Goal: Communication & Community: Connect with others

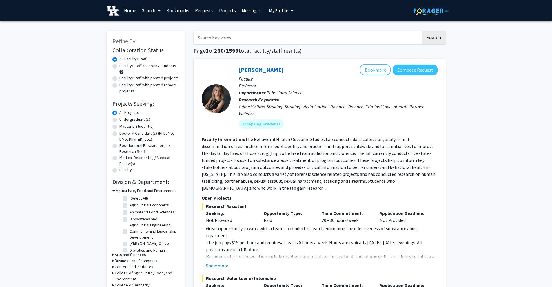
click at [242, 11] on link "Messages" at bounding box center [251, 10] width 25 height 20
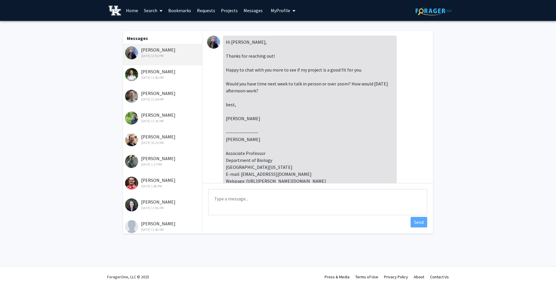
scroll to position [369, 0]
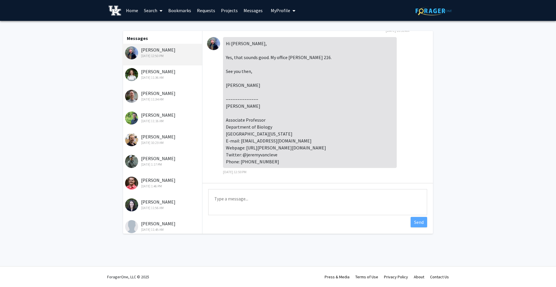
click at [171, 73] on div "[PERSON_NAME] [DATE] 11:36 AM" at bounding box center [163, 74] width 76 height 12
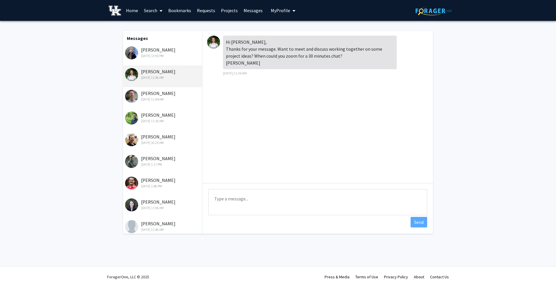
click at [158, 96] on div "[PERSON_NAME] [DATE] 11:34 AM" at bounding box center [163, 96] width 76 height 12
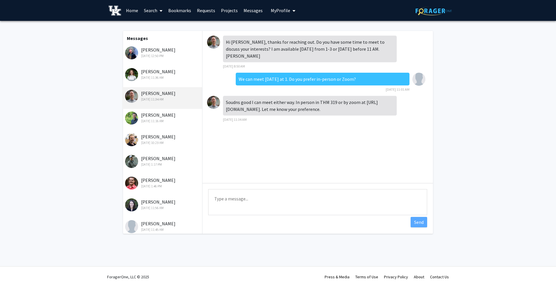
click at [246, 197] on textarea "Type a message" at bounding box center [317, 202] width 219 height 26
click at [243, 199] on textarea "We can do in-person" at bounding box center [317, 202] width 219 height 26
type textarea "I"
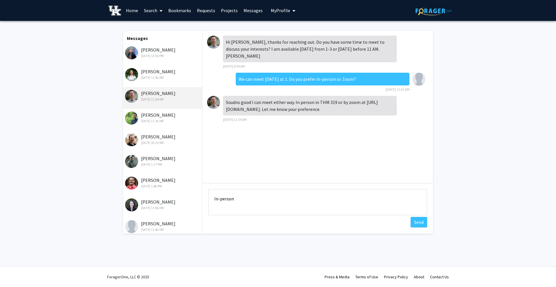
type textarea "In-person"
click at [156, 140] on div "[DATE] 10:23 AM" at bounding box center [163, 142] width 76 height 5
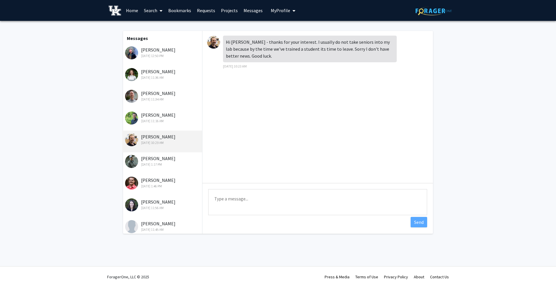
drag, startPoint x: 164, startPoint y: 119, endPoint x: 160, endPoint y: 121, distance: 4.0
click at [164, 120] on div "[DATE] 11:16 AM" at bounding box center [163, 120] width 76 height 5
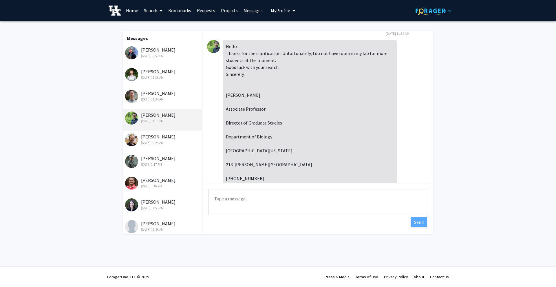
scroll to position [135, 0]
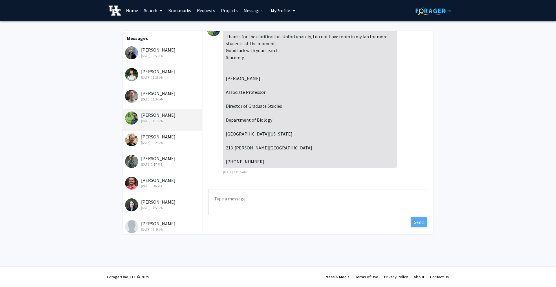
click at [158, 95] on div "[PERSON_NAME] [DATE] 11:34 AM" at bounding box center [163, 96] width 76 height 12
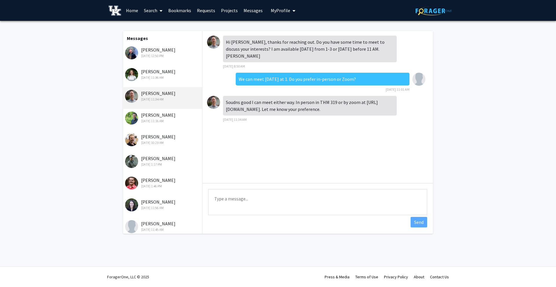
scroll to position [0, 0]
click at [161, 80] on div "[DATE] 11:36 AM" at bounding box center [163, 77] width 76 height 5
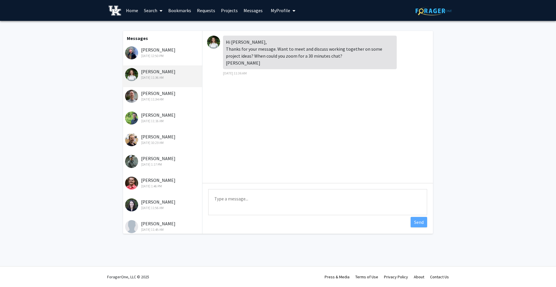
click at [242, 199] on textarea "Type a message" at bounding box center [317, 202] width 219 height 26
click at [218, 198] on textarea "Im free [DATE]" at bounding box center [317, 202] width 219 height 26
click at [276, 199] on textarea "I'm free [DATE] anytime after 12pm" at bounding box center [317, 202] width 219 height 26
click at [289, 201] on textarea "I'm free [DATE] anytime after 12pm" at bounding box center [317, 202] width 219 height 26
drag, startPoint x: 244, startPoint y: 199, endPoint x: 249, endPoint y: 201, distance: 5.6
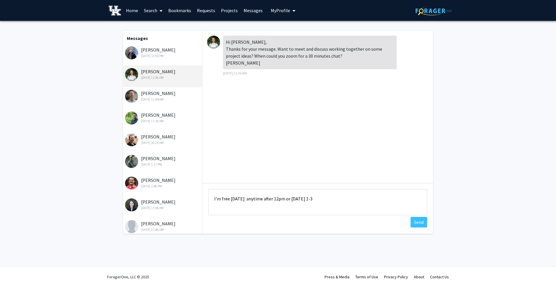
click at [244, 199] on textarea "I'm free [DATE] anytime after 12pm or [DATE] 1-3" at bounding box center [317, 202] width 219 height 26
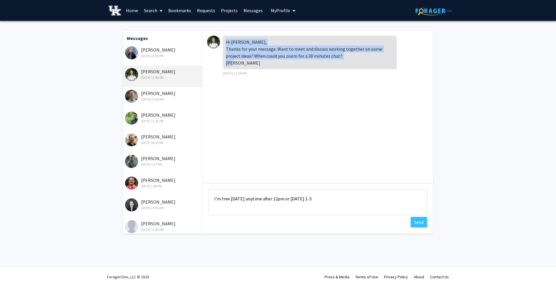
drag, startPoint x: 224, startPoint y: 39, endPoint x: 284, endPoint y: 65, distance: 65.6
click at [284, 65] on div "Hi [PERSON_NAME], Thanks for your message. Want to meet and discuss working tog…" at bounding box center [310, 53] width 174 height 34
copy div "Hi [PERSON_NAME], Thanks for your message. Want to meet and discuss working tog…"
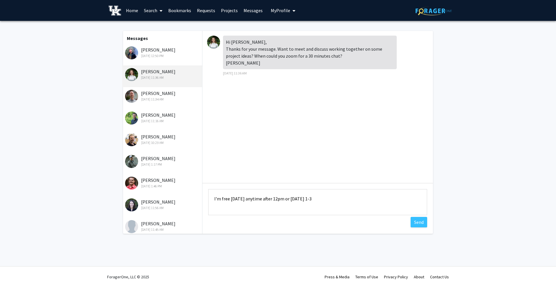
click at [254, 197] on textarea "I'm free [DATE] anytime after 12pm or [DATE] 1-3" at bounding box center [317, 202] width 219 height 26
paste textarea "Hi [PERSON_NAME], Thanks for reaching out! I’d love to discuss project ideas wi…"
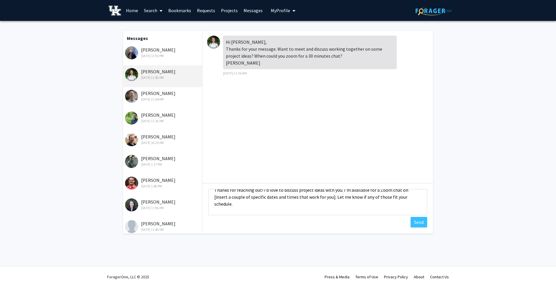
scroll to position [31, 0]
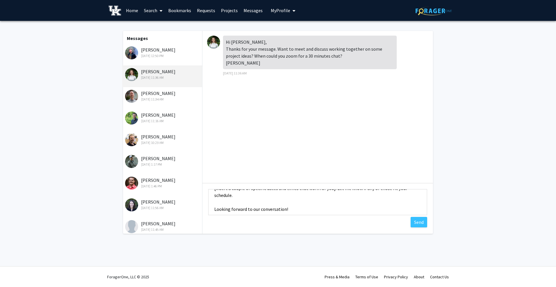
drag, startPoint x: 403, startPoint y: 211, endPoint x: 314, endPoint y: 197, distance: 90.4
click at [314, 197] on textarea "Hi [PERSON_NAME], Thanks for reaching out! I’d love to discuss project ideas wi…" at bounding box center [317, 202] width 219 height 26
click at [267, 146] on div "Hi [PERSON_NAME], Thanks for your message. Want to meet and discuss working tog…" at bounding box center [317, 107] width 231 height 152
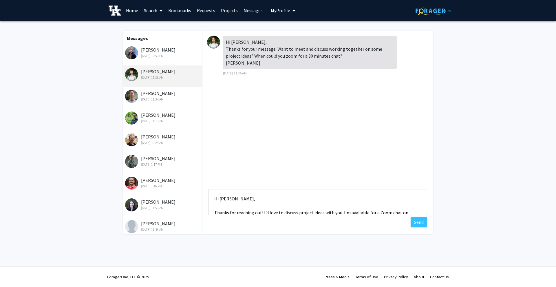
drag, startPoint x: 291, startPoint y: 207, endPoint x: 164, endPoint y: 165, distance: 133.1
click at [164, 165] on div "Messages [PERSON_NAME] [DATE] 12:50 PM [PERSON_NAME] [DATE] 11:36 AM [PERSON_NA…" at bounding box center [278, 132] width 320 height 203
paste textarea "all [DATE] 1-3 or [DATE] anytime after 12pm. Let me know if any of those fit yo…"
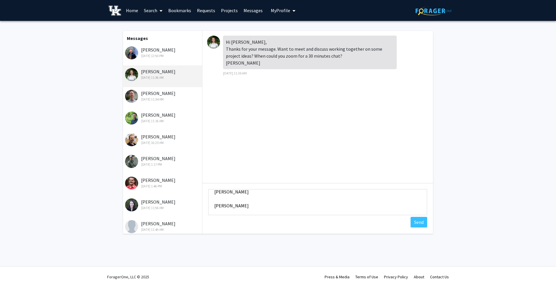
scroll to position [63, 0]
drag, startPoint x: 247, startPoint y: 212, endPoint x: 211, endPoint y: 205, distance: 36.1
click at [212, 205] on textarea "Hi [PERSON_NAME], Thanks for reaching out! I’d love to discuss project ideas wi…" at bounding box center [317, 202] width 219 height 26
type textarea "Hi [PERSON_NAME], Thanks for reaching out! I’d love to discuss project ideas wi…"
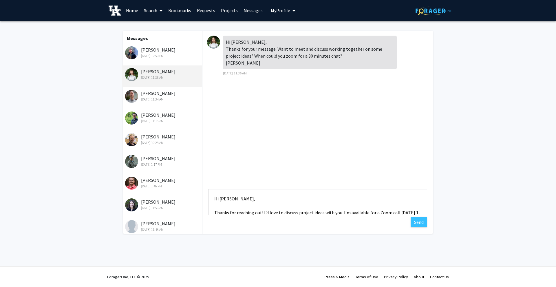
drag, startPoint x: 235, startPoint y: 203, endPoint x: 194, endPoint y: 160, distance: 60.0
click at [194, 160] on div "Messages [PERSON_NAME] [DATE] 12:50 PM [PERSON_NAME] [DATE] 11:36 AM [PERSON_NA…" at bounding box center [278, 132] width 320 height 203
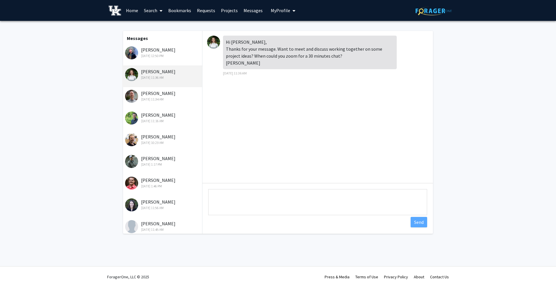
paste textarea "Hi [PERSON_NAME], Thanks for reaching out! I’d love to discuss project ideas wi…"
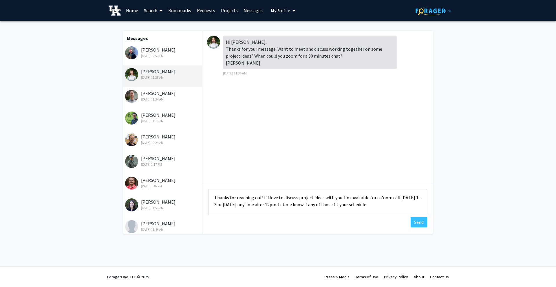
scroll to position [56, 0]
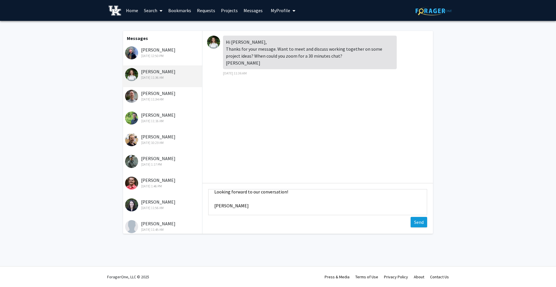
type textarea "Hi [PERSON_NAME], Thanks for reaching out! I’d love to discuss project ideas wi…"
click at [416, 226] on button "Send" at bounding box center [419, 222] width 17 height 10
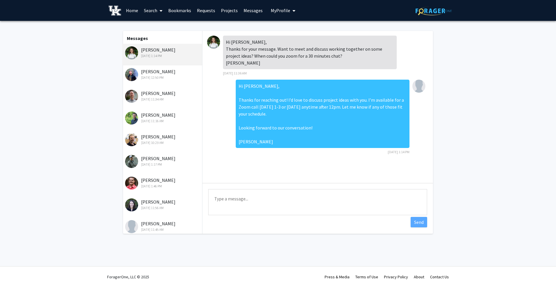
click at [167, 81] on div "[PERSON_NAME] [DATE] 12:50 PM" at bounding box center [162, 76] width 80 height 22
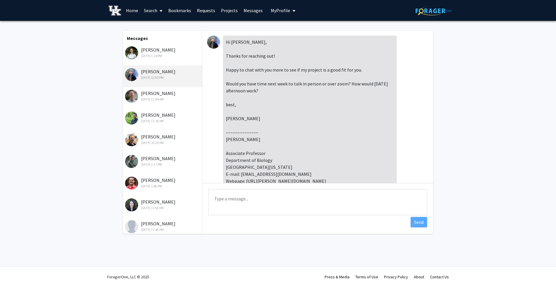
scroll to position [369, 0]
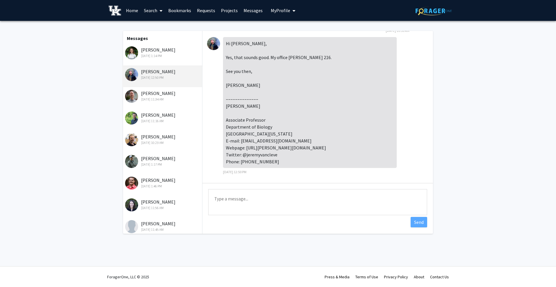
click at [164, 92] on div "[PERSON_NAME] [DATE] 11:34 AM" at bounding box center [163, 96] width 76 height 12
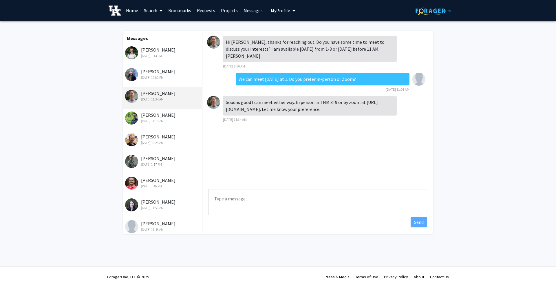
click at [160, 79] on div "[DATE] 12:50 PM" at bounding box center [163, 77] width 76 height 5
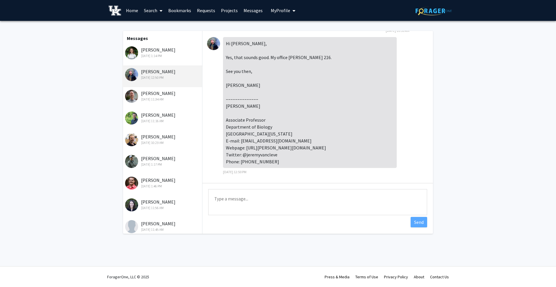
click at [150, 96] on div "[PERSON_NAME] [DATE] 11:34 AM" at bounding box center [163, 96] width 76 height 12
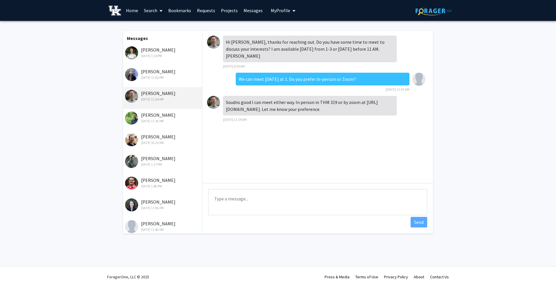
click at [266, 197] on textarea "Type a message" at bounding box center [317, 202] width 219 height 26
click at [302, 198] on textarea "In-person since I am already going to be in [PERSON_NAME]" at bounding box center [317, 202] width 219 height 26
type textarea "In-person since I am already going to be in [PERSON_NAME]"
click at [159, 80] on div "[DATE] 12:50 PM" at bounding box center [163, 77] width 76 height 5
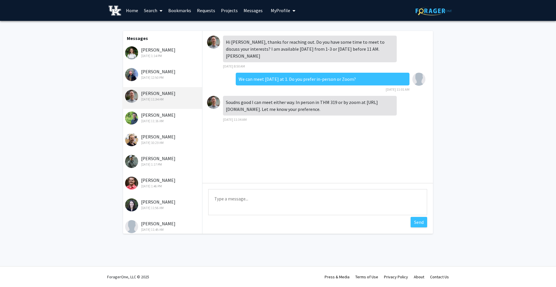
scroll to position [369, 0]
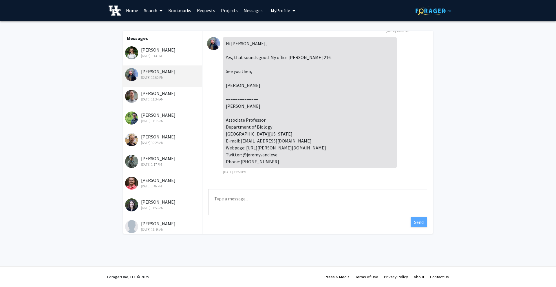
click at [162, 59] on div "[PERSON_NAME] [DATE] 1:14 PM" at bounding box center [162, 55] width 80 height 22
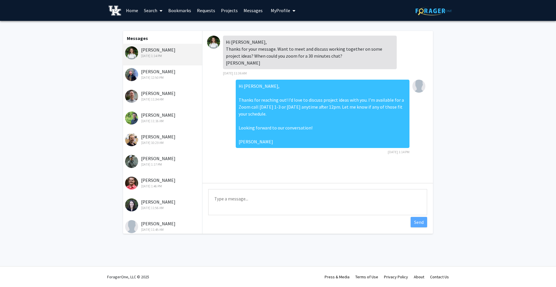
click at [155, 76] on div "[DATE] 12:50 PM" at bounding box center [163, 77] width 76 height 5
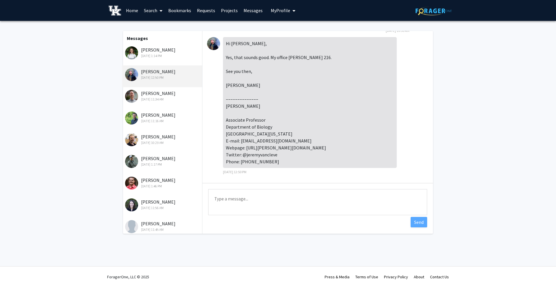
click at [158, 94] on div "[PERSON_NAME] [DATE] 11:34 AM" at bounding box center [163, 96] width 76 height 12
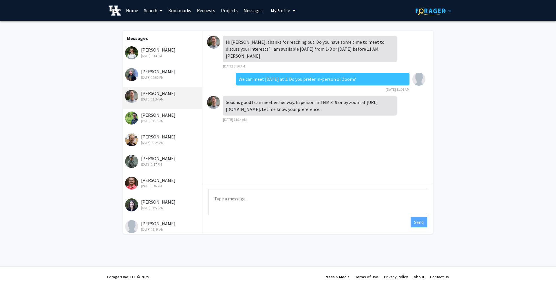
click at [173, 84] on div "[PERSON_NAME] [DATE] 12:50 PM" at bounding box center [162, 76] width 80 height 22
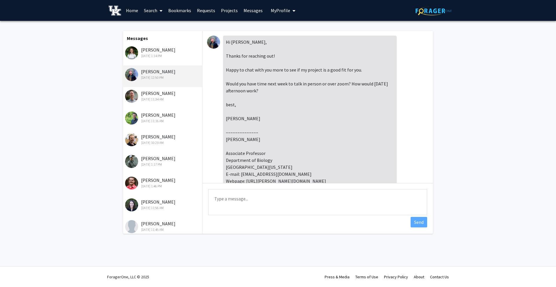
scroll to position [369, 0]
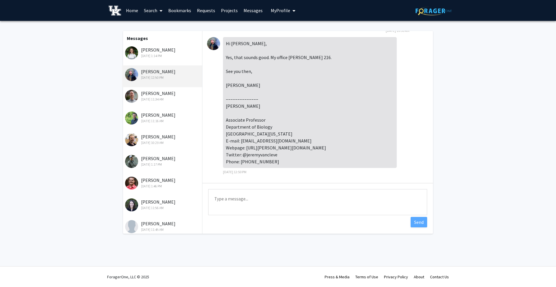
click at [167, 55] on div "[DATE] 1:14 PM" at bounding box center [163, 55] width 76 height 5
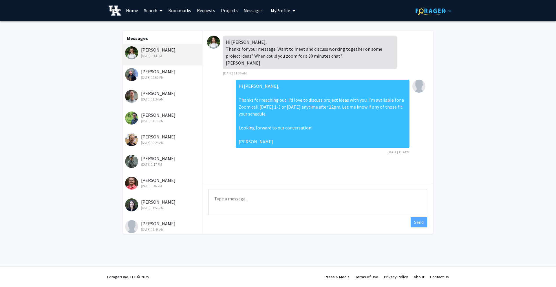
click at [171, 78] on div "[DATE] 12:50 PM" at bounding box center [163, 77] width 76 height 5
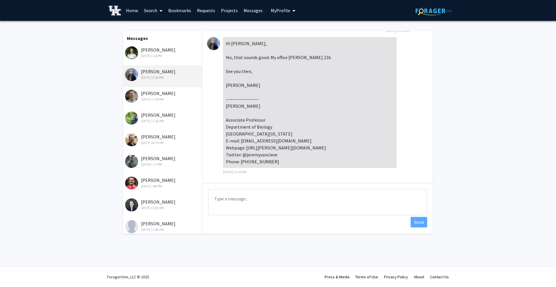
click at [172, 95] on div "[PERSON_NAME] [DATE] 11:34 AM" at bounding box center [163, 96] width 76 height 12
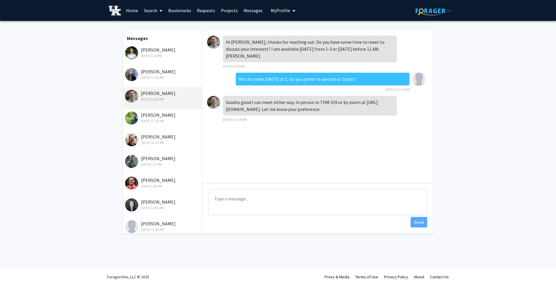
scroll to position [0, 0]
click at [267, 204] on textarea "Type a message" at bounding box center [317, 202] width 219 height 26
type textarea "In-person since I am going to be in [PERSON_NAME] that day"
click at [154, 72] on div "[PERSON_NAME] [DATE] 12:50 PM" at bounding box center [163, 74] width 76 height 12
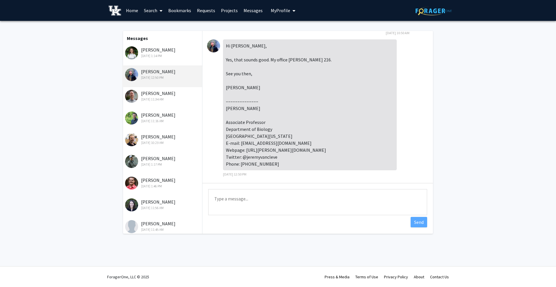
scroll to position [369, 0]
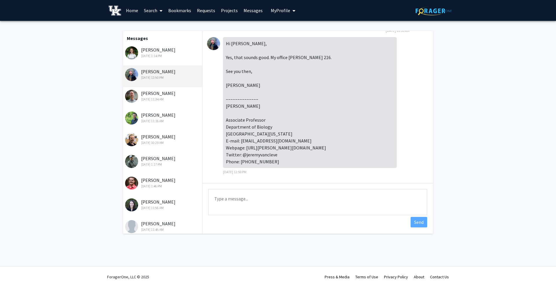
drag, startPoint x: 172, startPoint y: 90, endPoint x: 173, endPoint y: 93, distance: 3.3
click at [173, 93] on div "[PERSON_NAME] [DATE] 11:34 AM" at bounding box center [162, 98] width 80 height 22
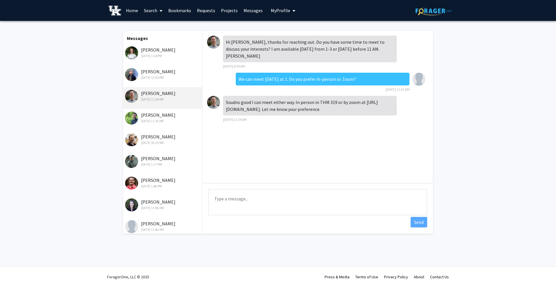
drag, startPoint x: 228, startPoint y: 109, endPoint x: 364, endPoint y: 120, distance: 137.1
click at [364, 116] on div "Soudns good I can meet either way. In person in THM 319 or by zoom at [URL][DOM…" at bounding box center [310, 106] width 174 height 20
click at [220, 108] on div at bounding box center [215, 102] width 16 height 13
drag, startPoint x: 226, startPoint y: 108, endPoint x: 372, endPoint y: 122, distance: 146.0
click at [372, 116] on div "Soudns good I can meet either way. In person in THM 319 or by zoom at [URL][DOM…" at bounding box center [310, 106] width 174 height 20
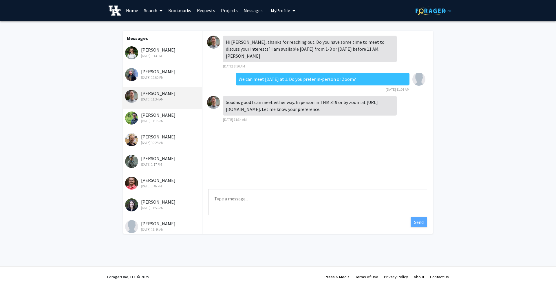
copy div "Soudns good I can meet either way. In person in THM 319 or by zoom at [URL][DOM…"
click at [242, 204] on textarea "Type a message" at bounding box center [317, 202] width 219 height 26
paste textarea "In person works best for me. I will meet you in THM 319."
click at [218, 198] on textarea "In person works best for me. I will meet you in THM 319." at bounding box center [317, 202] width 219 height 26
click at [323, 200] on textarea "In person works best for me. I will meet you in THM 319." at bounding box center [317, 202] width 219 height 26
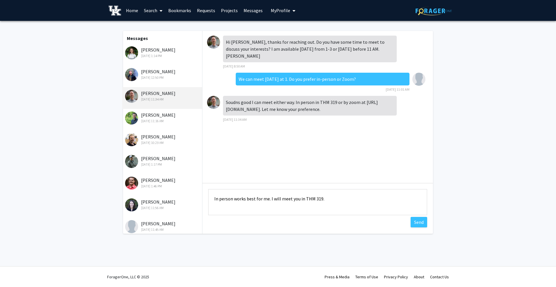
type textarea "In person works best for me. I will meet you in THM 319."
click at [420, 221] on button "Send" at bounding box center [419, 222] width 17 height 10
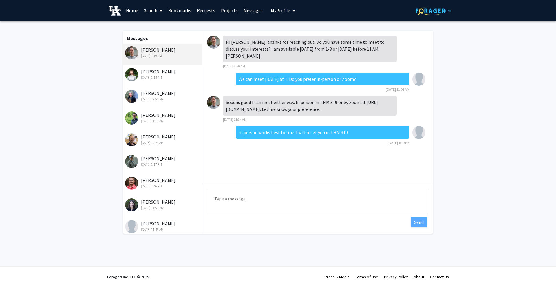
click at [150, 95] on div "[PERSON_NAME] [DATE] 12:50 PM" at bounding box center [163, 96] width 76 height 12
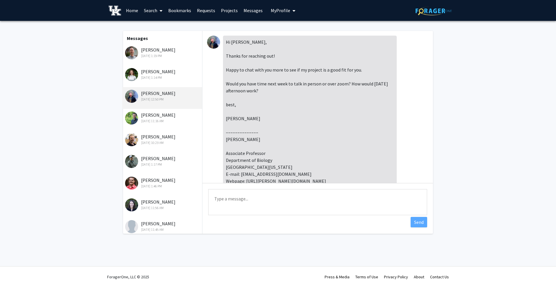
scroll to position [369, 0]
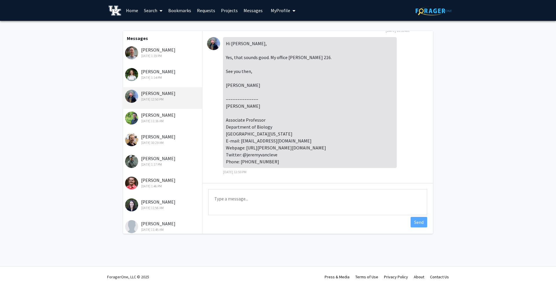
click at [152, 75] on div "[DATE] 1:14 PM" at bounding box center [163, 77] width 76 height 5
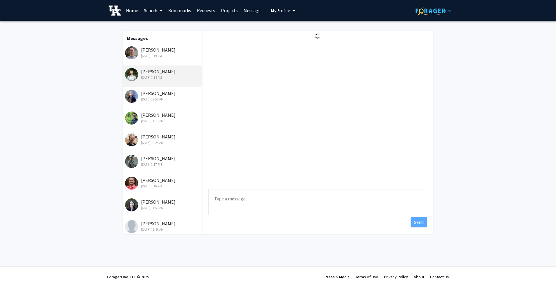
click at [154, 54] on div "[DATE] 1:19 PM" at bounding box center [163, 55] width 76 height 5
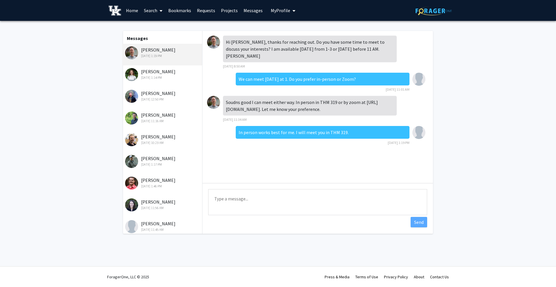
click at [153, 80] on div "[DATE] 1:14 PM" at bounding box center [163, 77] width 76 height 5
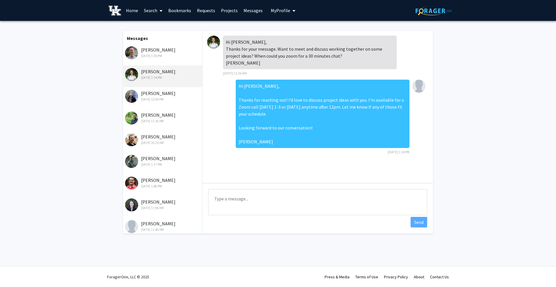
click at [158, 96] on div "[PERSON_NAME] [DATE] 12:50 PM" at bounding box center [163, 96] width 76 height 12
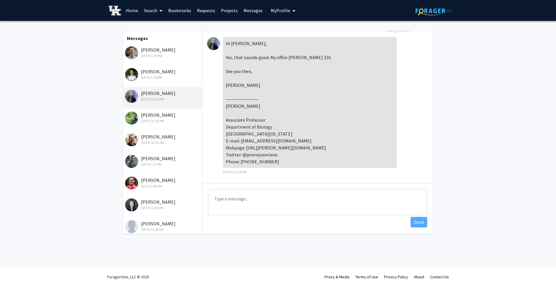
click at [164, 113] on div "[PERSON_NAME] [DATE] 11:16 AM" at bounding box center [163, 117] width 76 height 12
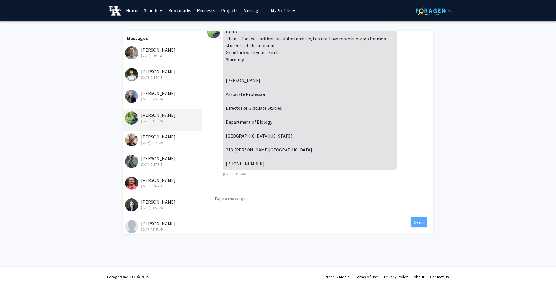
scroll to position [135, 0]
click at [168, 128] on div "[PERSON_NAME] [DATE] 11:16 AM" at bounding box center [162, 120] width 80 height 22
click at [167, 137] on div "[PERSON_NAME] [DATE] 10:23 AM" at bounding box center [163, 139] width 76 height 12
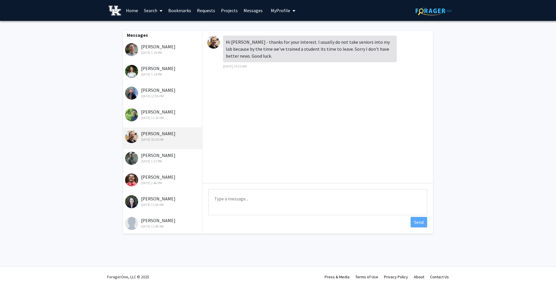
scroll to position [6, 0]
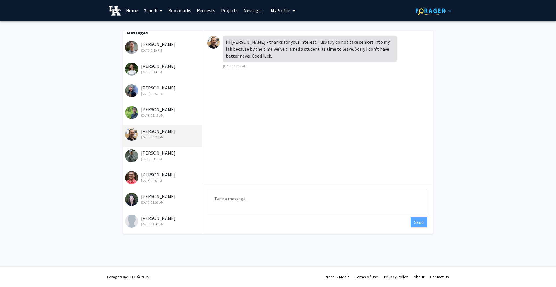
click at [160, 153] on div "[PERSON_NAME] [DATE] 1:17 PM" at bounding box center [163, 155] width 76 height 12
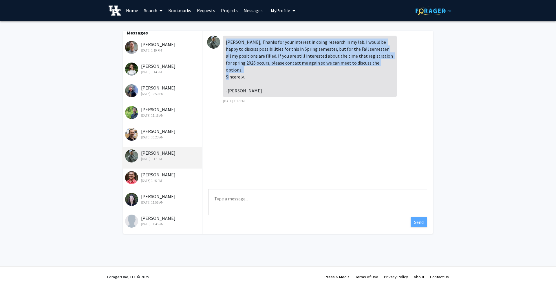
drag, startPoint x: 226, startPoint y: 41, endPoint x: 249, endPoint y: 70, distance: 37.4
click at [249, 70] on div "[PERSON_NAME], Thanks for your interest in doing research in my lab. I would be…" at bounding box center [310, 66] width 174 height 61
copy div "[PERSON_NAME], Thanks for your interest in doing research in my lab. I would be…"
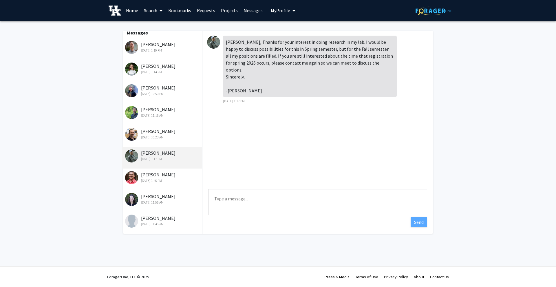
click at [220, 144] on div "[PERSON_NAME], Thanks for your interest in doing research in my lab. I would be…" at bounding box center [317, 107] width 231 height 152
click at [247, 83] on div "[PERSON_NAME], Thanks for your interest in doing research in my lab. I would be…" at bounding box center [310, 66] width 174 height 61
copy div "Westneat"
click at [235, 195] on textarea "Type a message" at bounding box center [317, 202] width 219 height 26
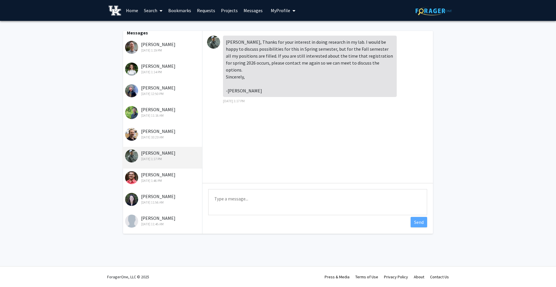
paste textarea "Dear Dr. Westneat, Thank you for your response and for considering me for resea…"
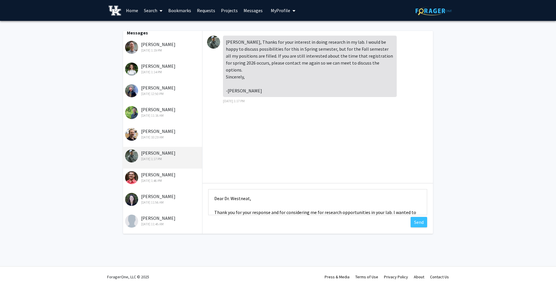
scroll to position [0, 0]
click at [219, 198] on textarea "Dear Dr. Westneat, Thank you for your response and for considering me for resea…" at bounding box center [317, 202] width 219 height 26
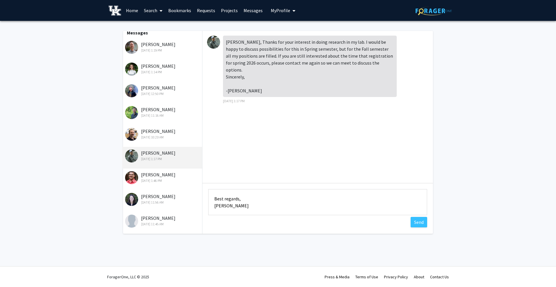
drag, startPoint x: 214, startPoint y: 197, endPoint x: 252, endPoint y: 224, distance: 45.8
click at [253, 224] on div "[PERSON_NAME], Thanks for your interest in doing research in my lab. I would be…" at bounding box center [317, 132] width 231 height 203
type textarea "Dr. Westneat, Thank you for your response and for considering me for research o…"
click at [159, 72] on div "[DATE] 1:14 PM" at bounding box center [163, 72] width 76 height 5
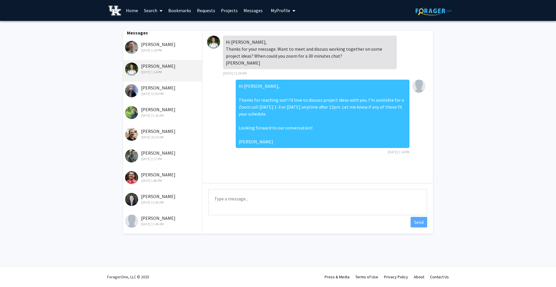
scroll to position [0, 0]
click at [162, 95] on div "[DATE] 12:50 PM" at bounding box center [163, 93] width 76 height 5
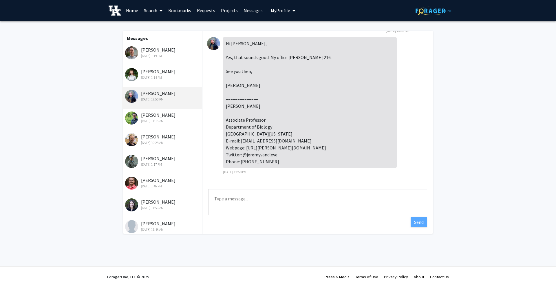
click at [160, 54] on div "[DATE] 1:19 PM" at bounding box center [163, 55] width 76 height 5
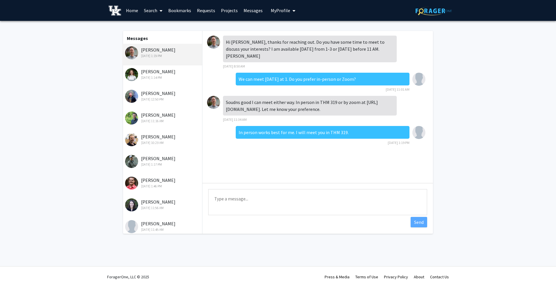
scroll to position [6, 0]
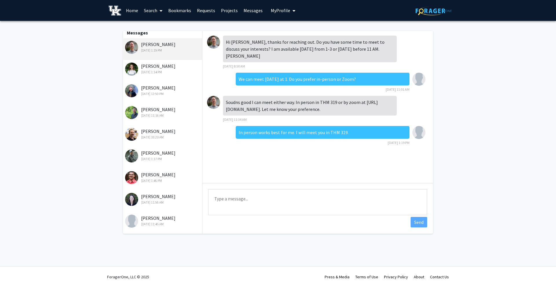
click at [165, 150] on div "[PERSON_NAME] [DATE] 1:17 PM" at bounding box center [163, 155] width 76 height 12
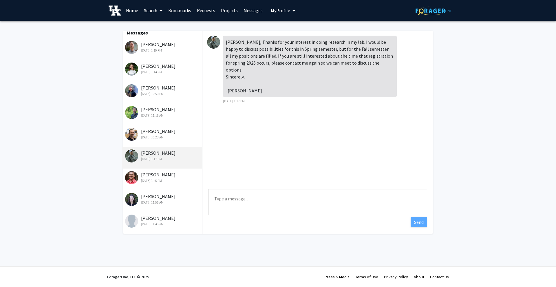
click at [228, 195] on textarea "Type a message" at bounding box center [317, 202] width 219 height 26
paste textarea "Dr. Westneat, Thank you for your response and for considering me for research o…"
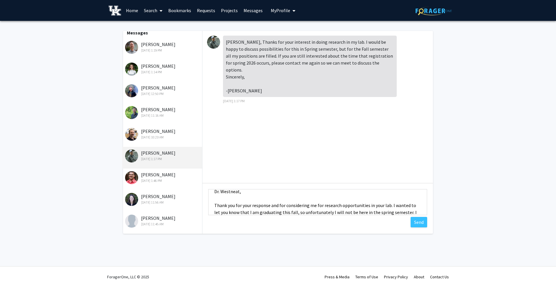
scroll to position [0, 0]
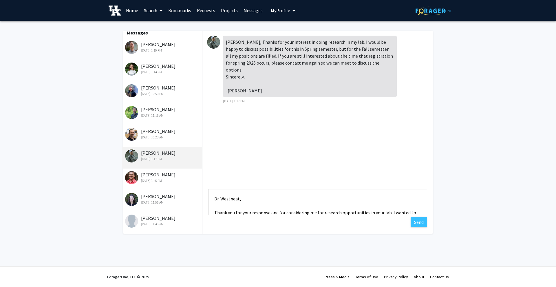
click at [214, 199] on textarea "Dr. Westneat, Thank you for your response and for considering me for research o…" at bounding box center [317, 202] width 219 height 26
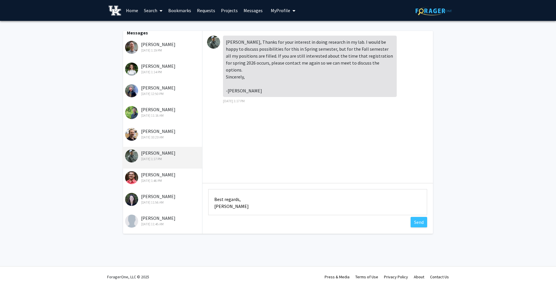
scroll to position [42, 0]
type textarea "Hi Dr. Westneat, Thank you for your response and for considering me for researc…"
click at [416, 222] on button "Send" at bounding box center [419, 222] width 17 height 10
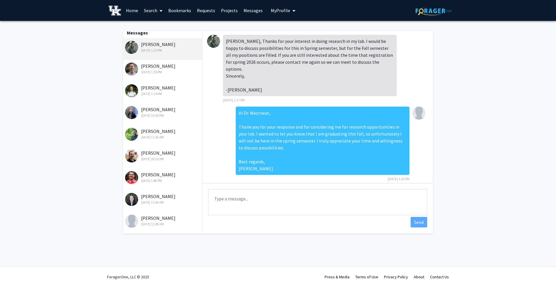
click at [161, 200] on div "[DATE] 11:56 AM" at bounding box center [163, 202] width 76 height 5
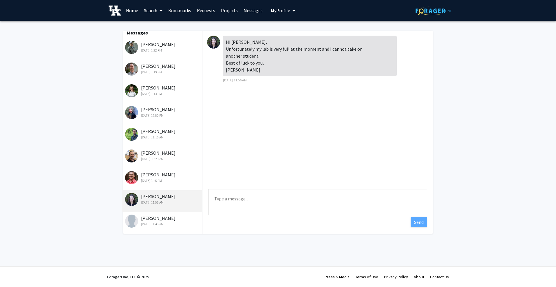
click at [164, 219] on div "[PERSON_NAME] [DATE] 11:45 AM" at bounding box center [163, 221] width 76 height 12
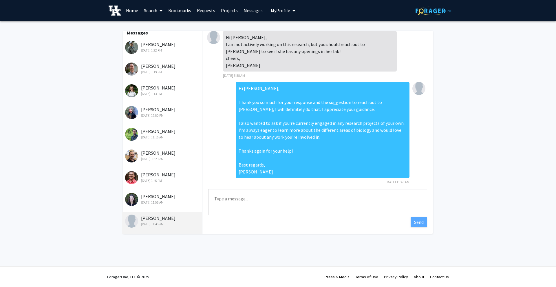
scroll to position [15, 0]
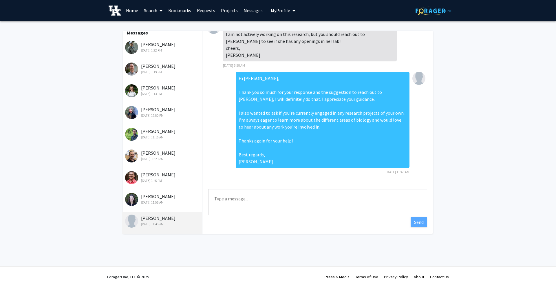
click at [152, 193] on div "[PERSON_NAME] [DATE] 11:56 AM" at bounding box center [162, 201] width 80 height 22
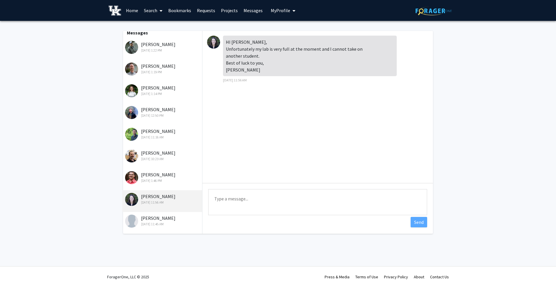
click at [154, 177] on div "[PERSON_NAME] [DATE] 1:46 PM" at bounding box center [163, 177] width 76 height 12
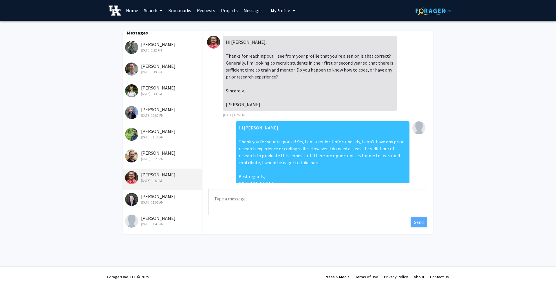
scroll to position [100, 0]
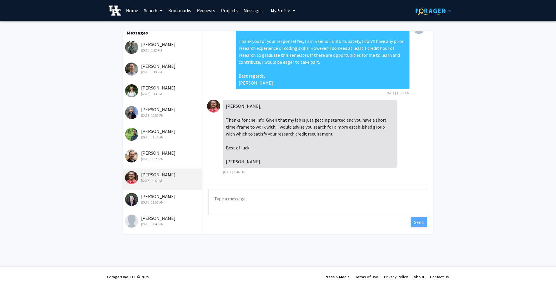
click at [168, 158] on div "[DATE] 10:23 AM" at bounding box center [163, 158] width 76 height 5
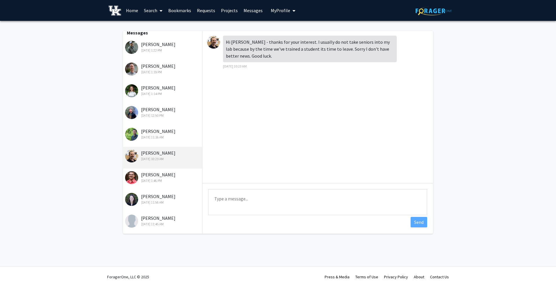
click at [154, 133] on div "[PERSON_NAME] [DATE] 11:16 AM" at bounding box center [163, 134] width 76 height 12
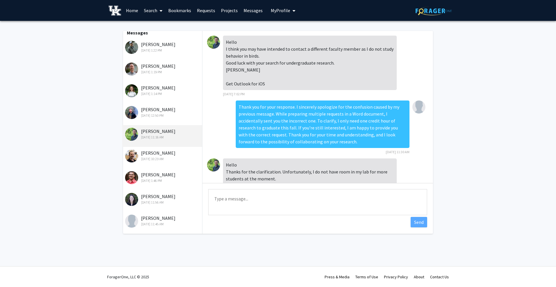
scroll to position [135, 0]
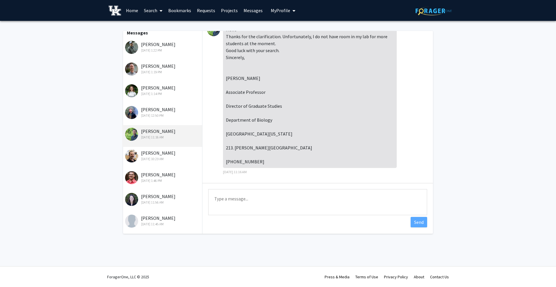
click at [161, 153] on div "[PERSON_NAME] [DATE] 10:23 AM" at bounding box center [163, 155] width 76 height 12
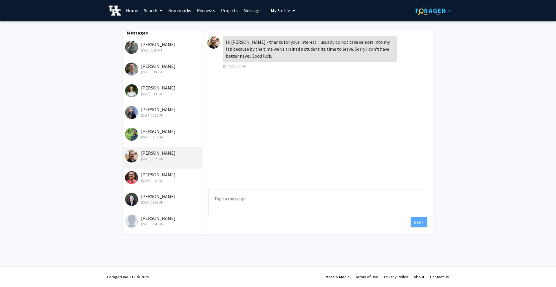
scroll to position [0, 0]
click at [165, 135] on div "[DATE] 11:16 AM" at bounding box center [163, 137] width 76 height 5
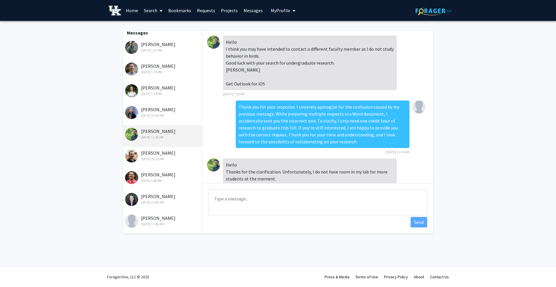
scroll to position [135, 0]
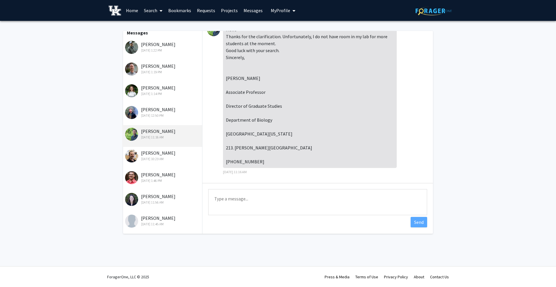
click at [163, 115] on div "[DATE] 12:50 PM" at bounding box center [163, 115] width 76 height 5
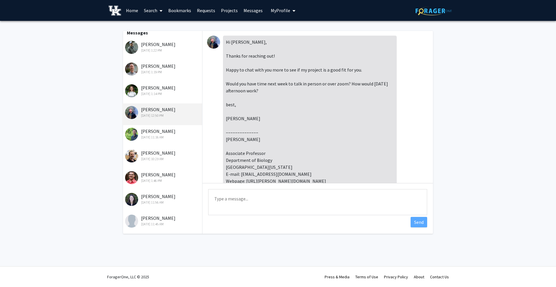
scroll to position [369, 0]
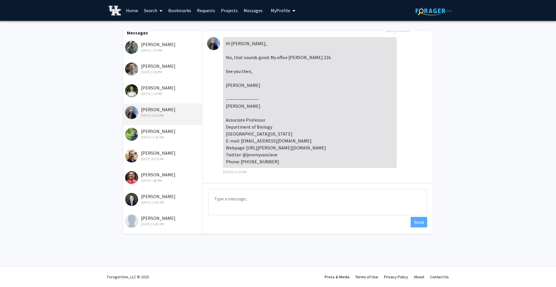
click at [162, 89] on div "[PERSON_NAME] [DATE] 1:14 PM" at bounding box center [163, 90] width 76 height 12
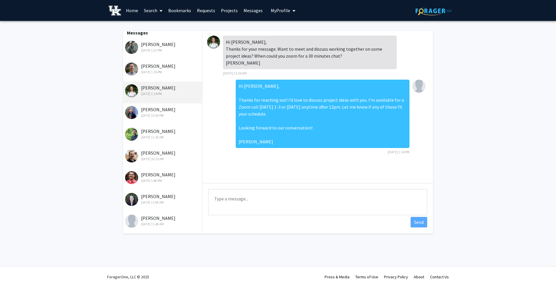
scroll to position [0, 0]
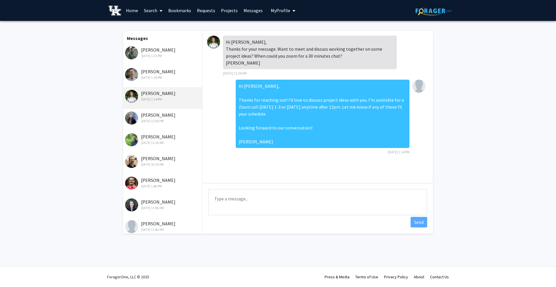
drag, startPoint x: 160, startPoint y: 76, endPoint x: 159, endPoint y: 60, distance: 15.9
click at [160, 75] on div "[DATE] 1:19 PM" at bounding box center [163, 77] width 76 height 5
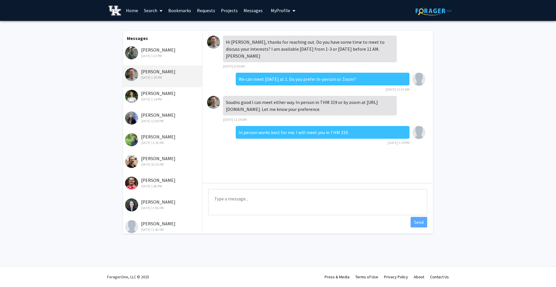
click at [160, 47] on div "[PERSON_NAME] [DATE] 1:22 PM" at bounding box center [163, 52] width 76 height 12
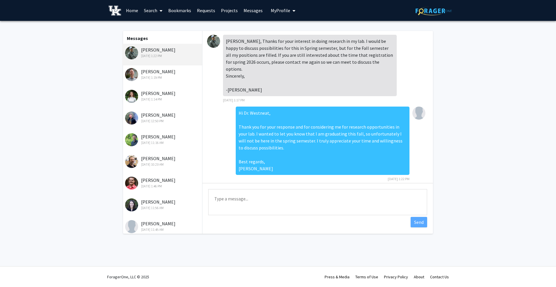
click at [162, 72] on div "[PERSON_NAME] [DATE] 1:19 PM" at bounding box center [163, 74] width 76 height 12
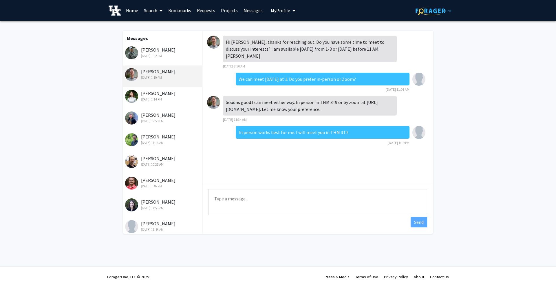
drag, startPoint x: 162, startPoint y: 92, endPoint x: 162, endPoint y: 88, distance: 4.1
click at [162, 91] on div "[PERSON_NAME] [DATE] 1:14 PM" at bounding box center [163, 96] width 76 height 12
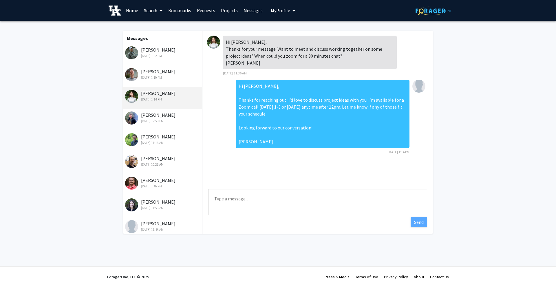
click at [163, 63] on div "[PERSON_NAME] [DATE] 1:22 PM" at bounding box center [162, 55] width 80 height 22
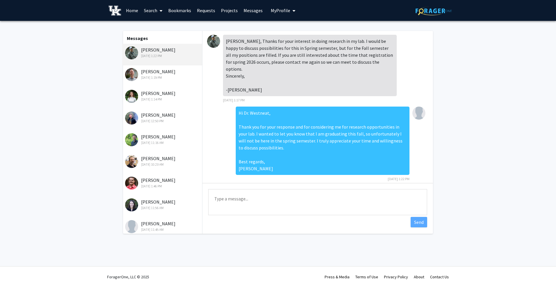
click at [165, 52] on div "[PERSON_NAME] [DATE] 1:22 PM" at bounding box center [163, 52] width 76 height 12
click at [163, 79] on div "[DATE] 1:19 PM" at bounding box center [163, 77] width 76 height 5
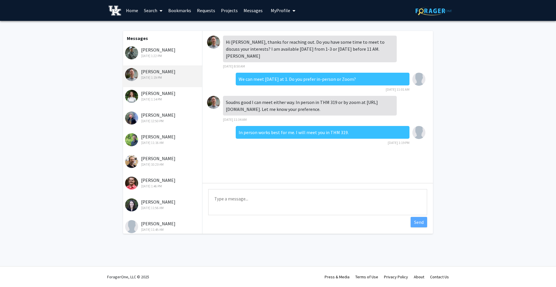
click at [161, 87] on div "[PERSON_NAME] [DATE] 1:19 PM" at bounding box center [162, 76] width 80 height 22
click at [163, 95] on div "[PERSON_NAME] [DATE] 1:14 PM" at bounding box center [163, 96] width 76 height 12
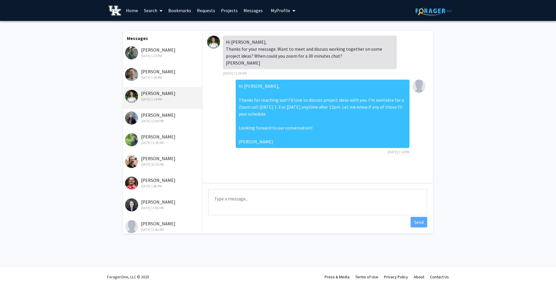
click at [216, 41] on img at bounding box center [213, 42] width 13 height 13
click at [149, 12] on link "Search" at bounding box center [153, 10] width 24 height 20
click at [155, 25] on span "Faculty/Staff" at bounding box center [162, 27] width 43 height 12
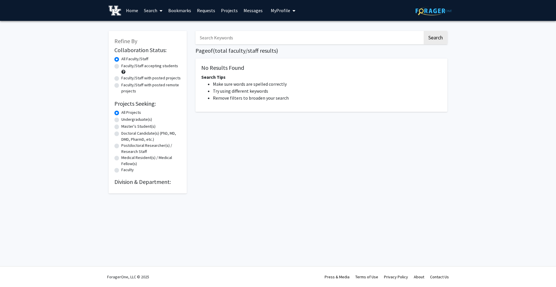
click at [225, 34] on input "Search Keywords" at bounding box center [308, 37] width 227 height 13
click at [424, 31] on button "Search" at bounding box center [436, 37] width 24 height 13
click at [443, 36] on button "Search" at bounding box center [436, 37] width 24 height 13
drag, startPoint x: 228, startPoint y: 40, endPoint x: 193, endPoint y: 41, distance: 35.1
click at [193, 41] on div "[PERSON_NAME] Search Page of ( total faculty/staff results) No Results Found Se…" at bounding box center [321, 109] width 261 height 168
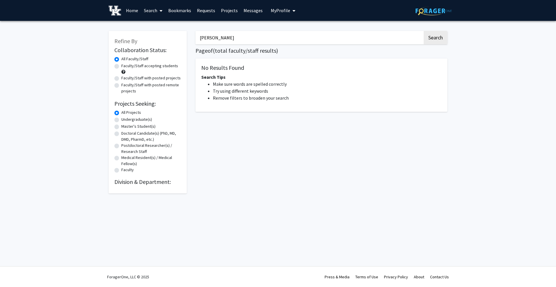
click at [424, 31] on button "Search" at bounding box center [436, 37] width 24 height 13
click at [235, 37] on input "[PERSON_NAME]" at bounding box center [308, 37] width 227 height 13
type input "[PERSON_NAME]"
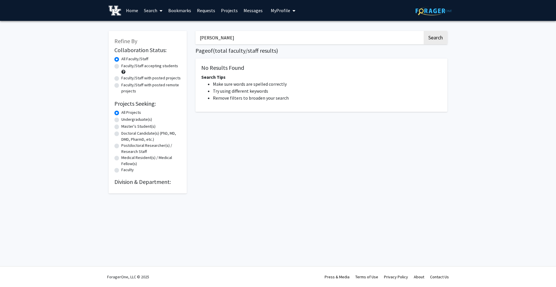
click at [424, 31] on button "Search" at bounding box center [436, 37] width 24 height 13
click at [437, 37] on button "Search" at bounding box center [436, 37] width 24 height 13
click at [157, 12] on link "Search" at bounding box center [153, 10] width 24 height 20
click at [152, 24] on span "Faculty/Staff" at bounding box center [162, 27] width 43 height 12
click at [152, 14] on link "Search" at bounding box center [153, 10] width 24 height 20
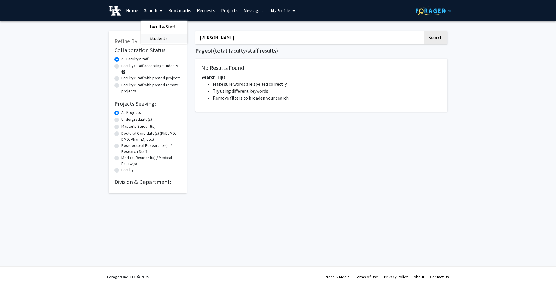
click at [157, 35] on span "Students" at bounding box center [158, 38] width 35 height 12
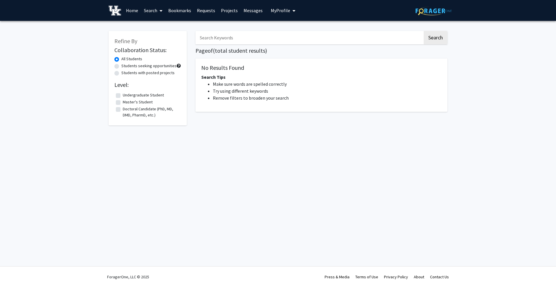
click at [137, 109] on label "Doctoral Candidate (PhD, MD, DMD, PharmD, etc.)" at bounding box center [151, 112] width 57 height 12
click at [127, 109] on input "Doctoral Candidate (PhD, MD, DMD, PharmD, etc.)" at bounding box center [125, 108] width 4 height 4
checkbox input "true"
click at [436, 39] on button "Search" at bounding box center [436, 37] width 24 height 13
click at [129, 65] on label "Students seeking opportunities" at bounding box center [148, 66] width 55 height 6
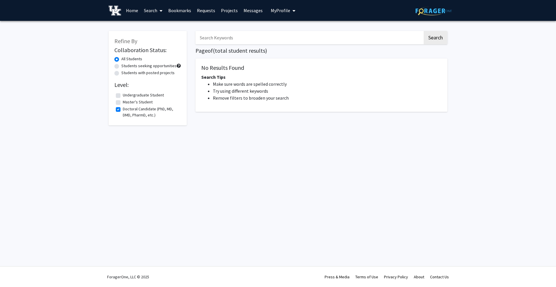
click at [125, 65] on input "Students seeking opportunities" at bounding box center [123, 65] width 4 height 4
radio input "true"
click at [139, 69] on div "Students seeking opportunities" at bounding box center [147, 66] width 67 height 7
click at [154, 9] on link "Search" at bounding box center [153, 10] width 24 height 20
click at [154, 23] on span "Faculty/Staff" at bounding box center [162, 27] width 43 height 12
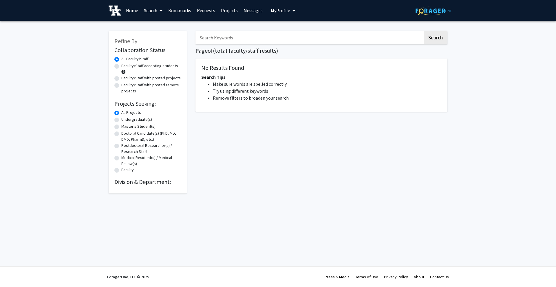
click at [133, 6] on link "Home" at bounding box center [132, 10] width 18 height 20
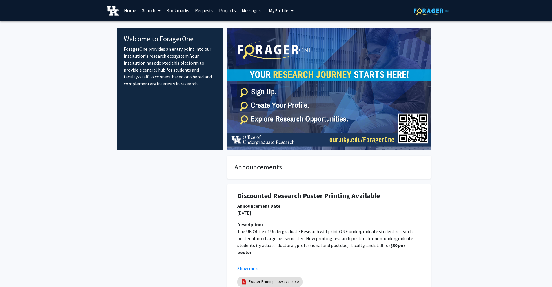
click at [156, 8] on span at bounding box center [157, 11] width 5 height 20
click at [161, 23] on span "Faculty/Staff" at bounding box center [160, 27] width 43 height 12
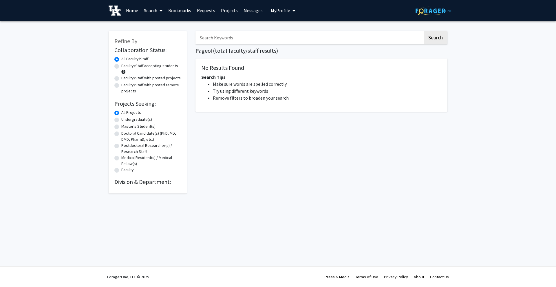
click at [232, 39] on input "Search Keywords" at bounding box center [308, 37] width 227 height 13
click at [234, 39] on input "Search Keywords" at bounding box center [308, 37] width 227 height 13
paste input "[PERSON_NAME]"
type input "R"
type input "[PERSON_NAME]"
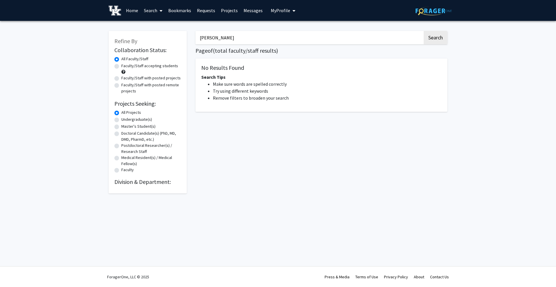
click at [424, 31] on button "Search" at bounding box center [436, 37] width 24 height 13
click at [438, 37] on button "Search" at bounding box center [436, 37] width 24 height 13
click at [180, 12] on link "Bookmarks" at bounding box center [179, 10] width 29 height 20
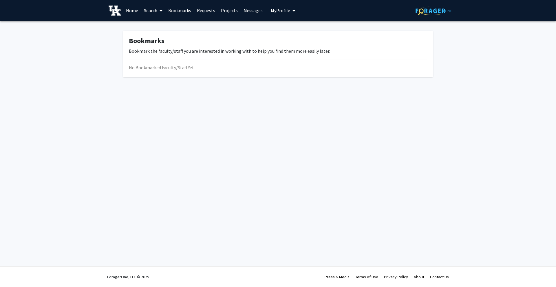
click at [209, 13] on link "Requests" at bounding box center [206, 10] width 24 height 20
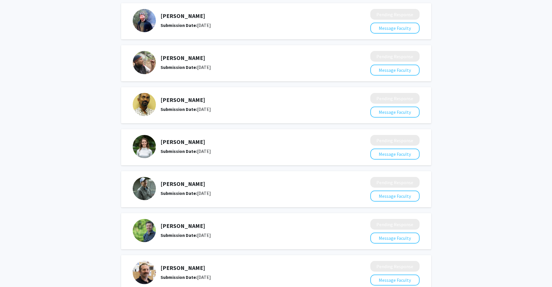
scroll to position [319, 0]
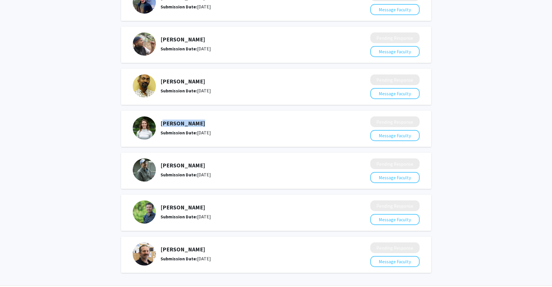
drag, startPoint x: 166, startPoint y: 123, endPoint x: 160, endPoint y: 123, distance: 6.1
click at [158, 123] on div "[PERSON_NAME] Submission Date: [DATE]" at bounding box center [247, 127] width 229 height 23
copy h5 "[PERSON_NAME]"
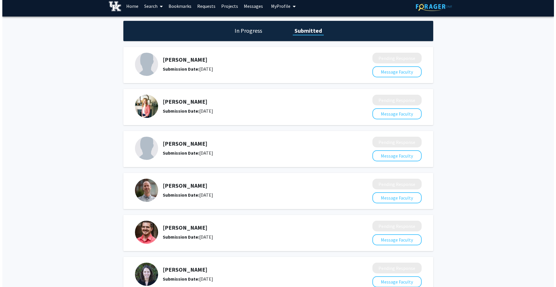
scroll to position [0, 0]
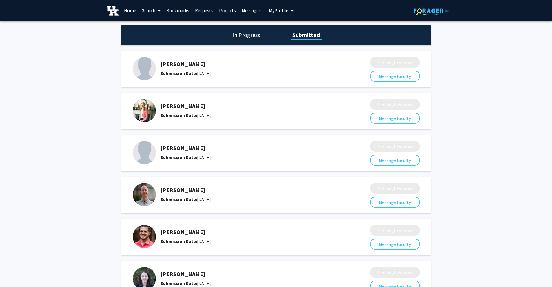
drag, startPoint x: 152, startPoint y: 11, endPoint x: 152, endPoint y: 20, distance: 8.7
click at [152, 11] on link "Search" at bounding box center [151, 10] width 24 height 20
click at [153, 24] on span "Faculty/Staff" at bounding box center [160, 27] width 43 height 12
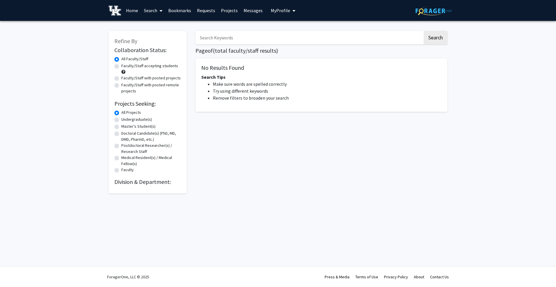
click at [232, 42] on input "Search Keywords" at bounding box center [308, 37] width 227 height 13
paste input "[PERSON_NAME]"
type input "[PERSON_NAME]"
click at [424, 31] on button "Search" at bounding box center [436, 37] width 24 height 13
click at [443, 35] on button "Search" at bounding box center [436, 37] width 24 height 13
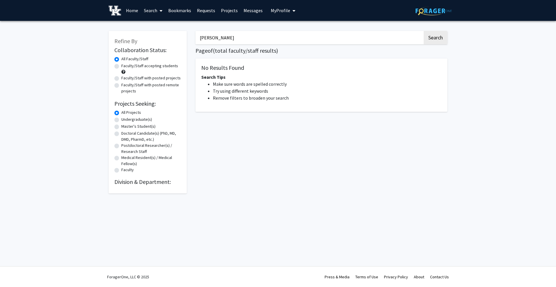
click at [127, 65] on label "Faculty/Staff accepting students" at bounding box center [149, 66] width 57 height 6
click at [125, 65] on input "Faculty/Staff accepting students" at bounding box center [123, 65] width 4 height 4
radio input "true"
click at [131, 120] on label "Undergraduate(s)" at bounding box center [136, 119] width 31 height 6
click at [125, 120] on input "Undergraduate(s)" at bounding box center [123, 118] width 4 height 4
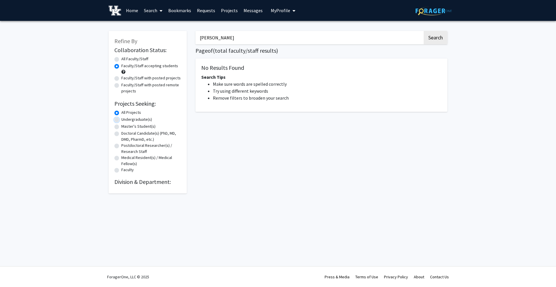
radio input "true"
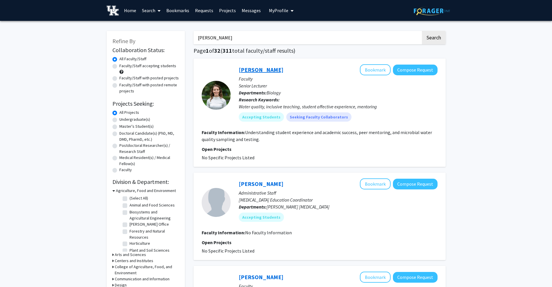
click at [257, 69] on link "[PERSON_NAME]" at bounding box center [261, 69] width 45 height 7
